Goal: Navigation & Orientation: Go to known website

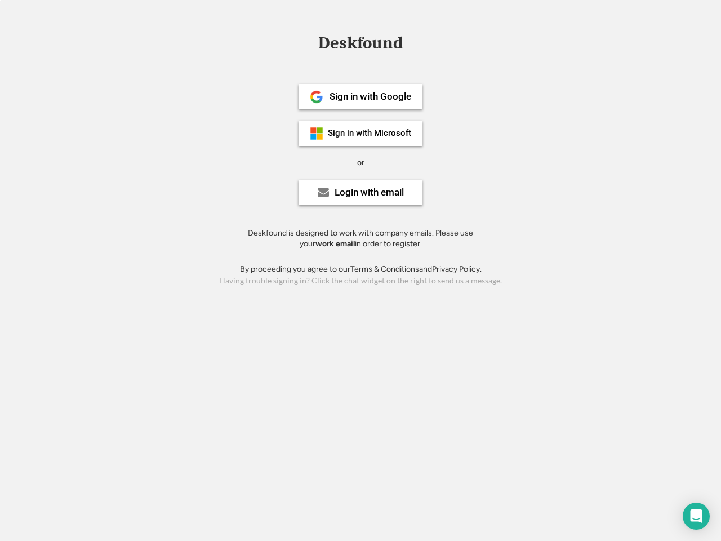
click at [361, 161] on div "or" at bounding box center [360, 162] width 7 height 11
click at [361, 45] on div "Deskfound" at bounding box center [361, 42] width 96 height 17
click at [308, 43] on div "Deskfound" at bounding box center [360, 44] width 721 height 21
click at [361, 45] on div "Deskfound" at bounding box center [361, 42] width 96 height 17
click at [361, 162] on div "or" at bounding box center [360, 162] width 7 height 11
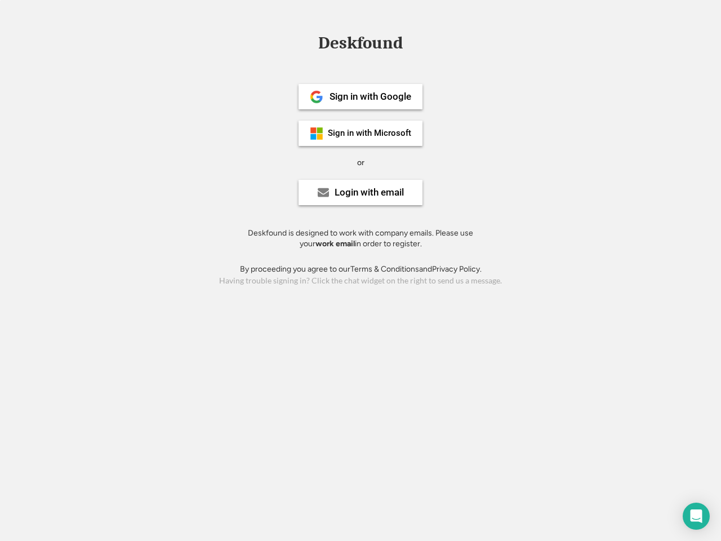
click at [361, 96] on div "Sign in with Google" at bounding box center [371, 97] width 82 height 10
click at [370, 96] on div "Sign in with Google" at bounding box center [371, 97] width 82 height 10
click at [317, 97] on img at bounding box center [317, 97] width 14 height 14
click at [361, 133] on div "Sign in with Microsoft" at bounding box center [369, 133] width 83 height 8
click at [370, 133] on div "Sign in with Microsoft" at bounding box center [369, 133] width 83 height 8
